Goal: Information Seeking & Learning: Get advice/opinions

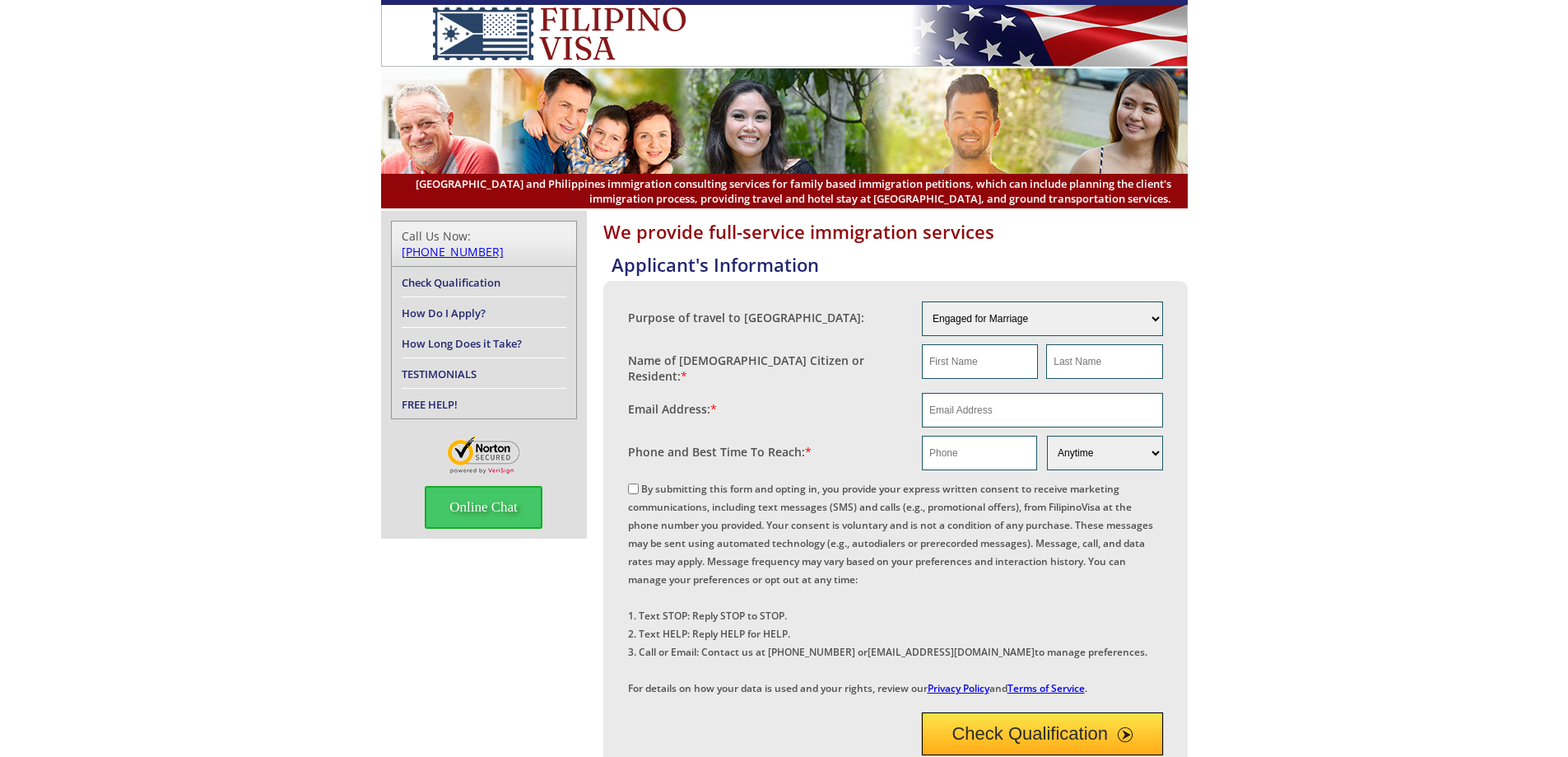
click at [423, 366] on link "TESTIMONIALS" at bounding box center [439, 373] width 75 height 14
